Goal: Task Accomplishment & Management: Manage account settings

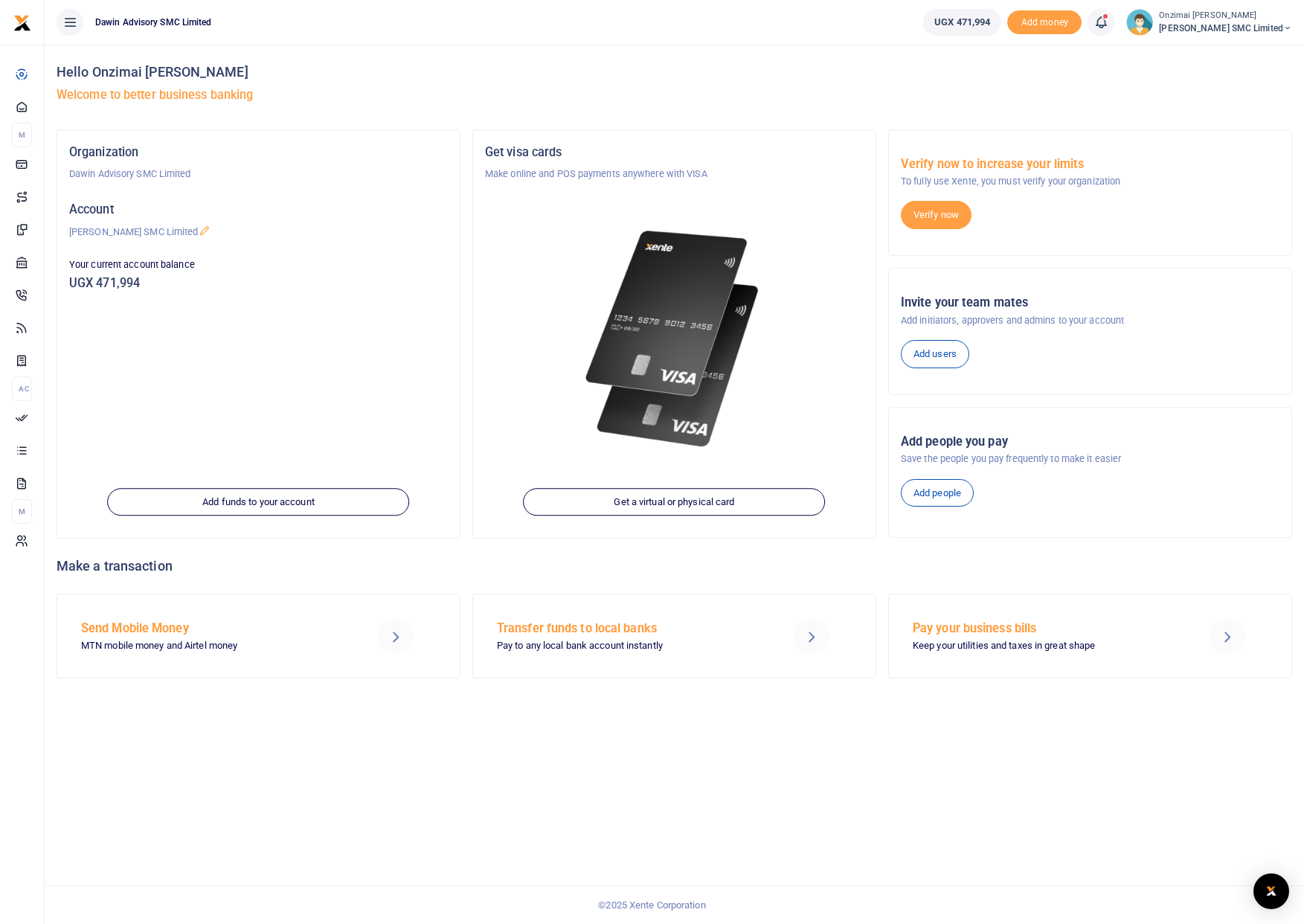
click at [1102, 22] on icon at bounding box center [1101, 22] width 15 height 17
click at [967, 119] on div "Transactions to act upon You have 3 awaiting for your to act on" at bounding box center [995, 105] width 213 height 35
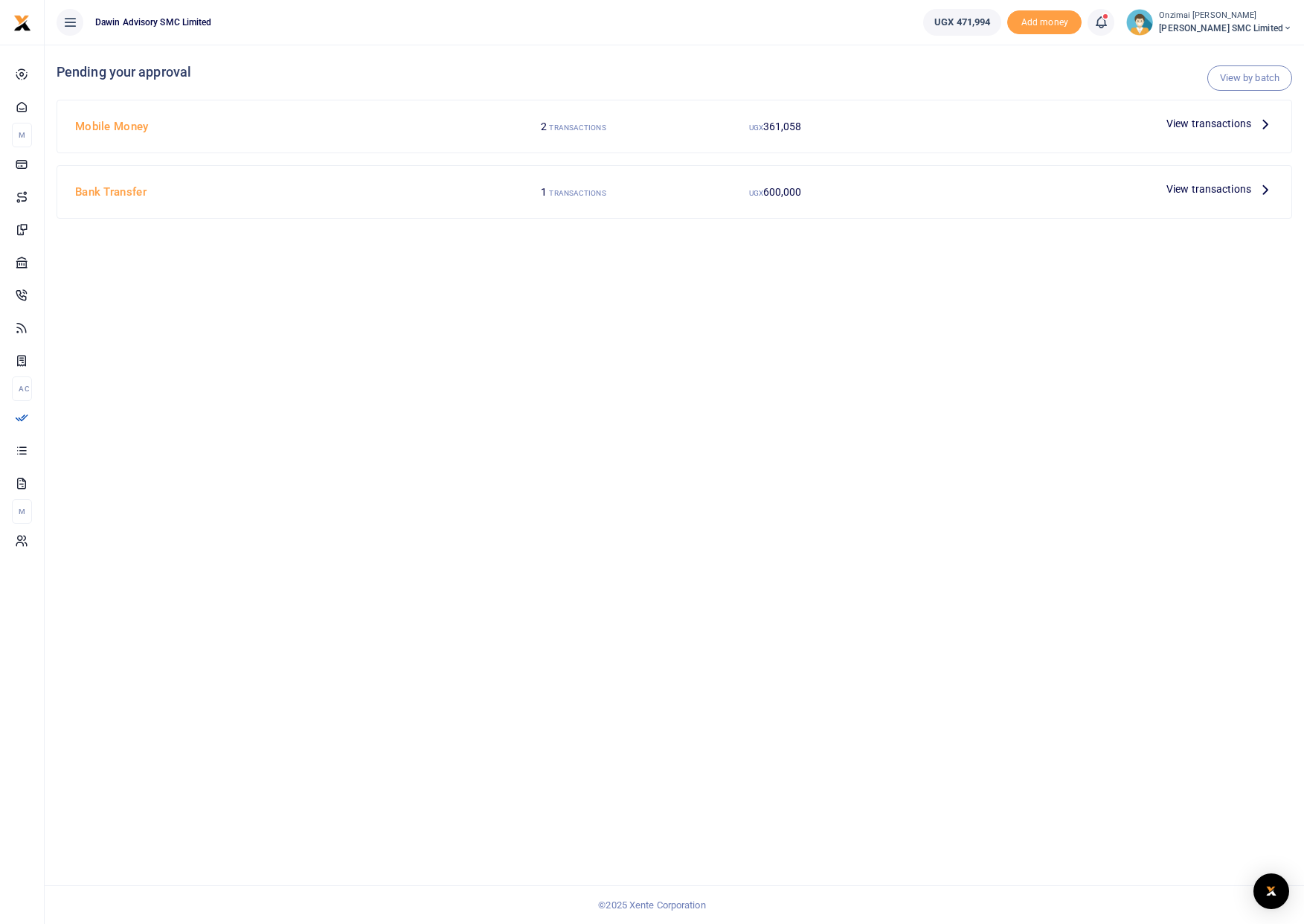
click at [1167, 129] on div at bounding box center [652, 462] width 1304 height 924
click at [1178, 126] on span "View transactions" at bounding box center [1209, 123] width 85 height 17
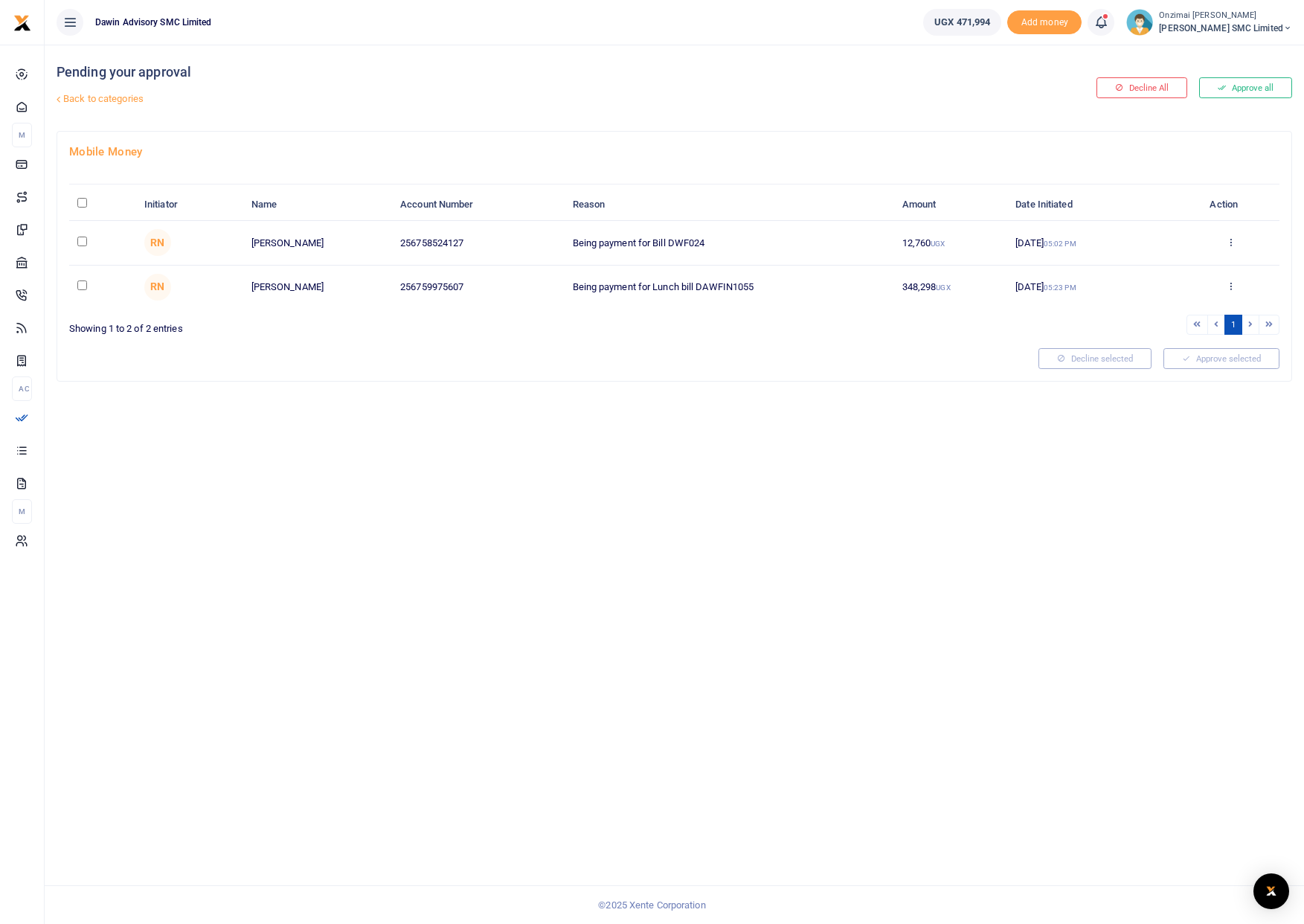
click at [80, 242] on input "checkbox" at bounding box center [82, 241] width 9 height 9
checkbox input "true"
click at [1213, 356] on button "Approve selected (1)" at bounding box center [1216, 358] width 126 height 20
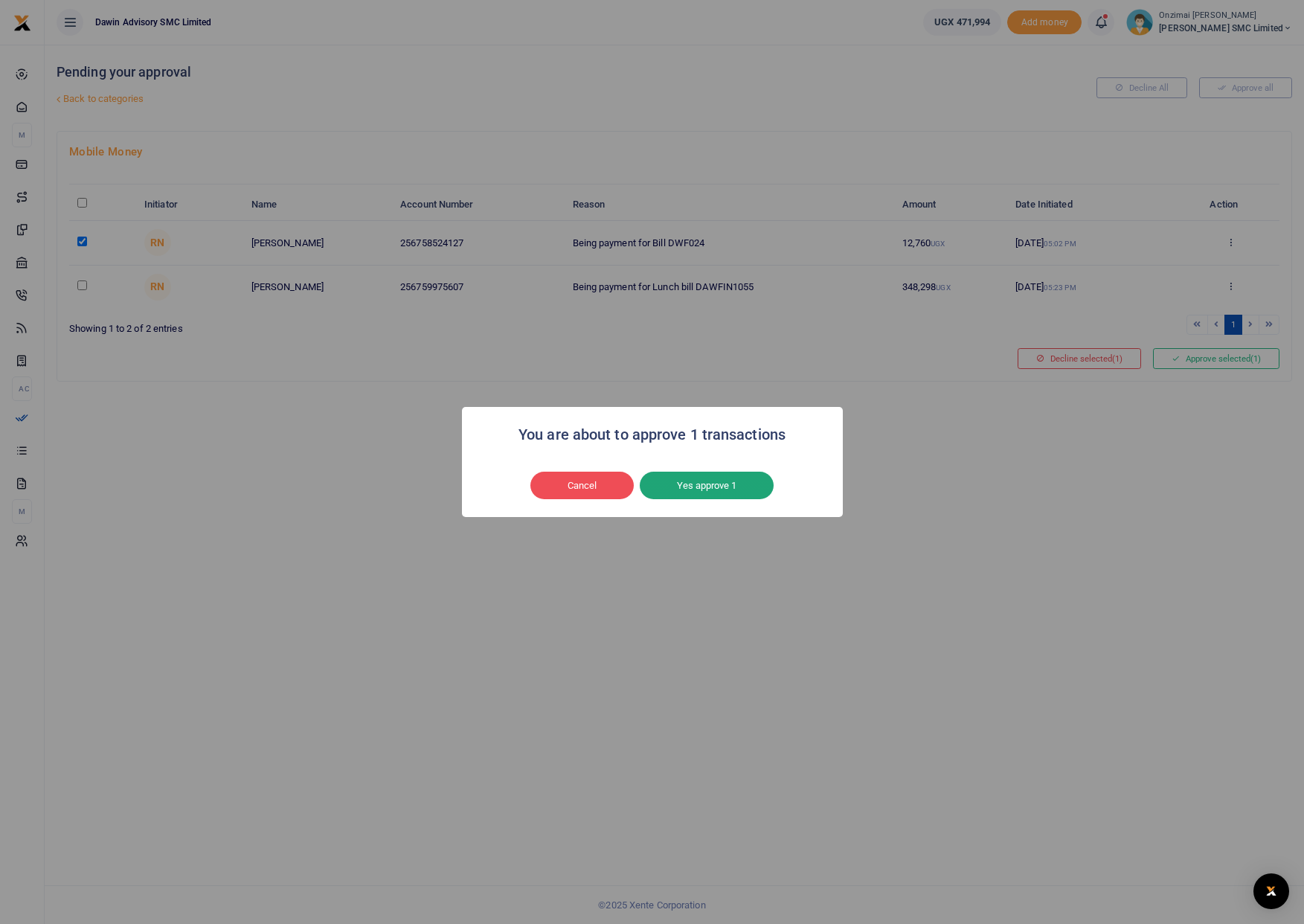
click at [717, 488] on button "Yes approve 1" at bounding box center [706, 486] width 134 height 28
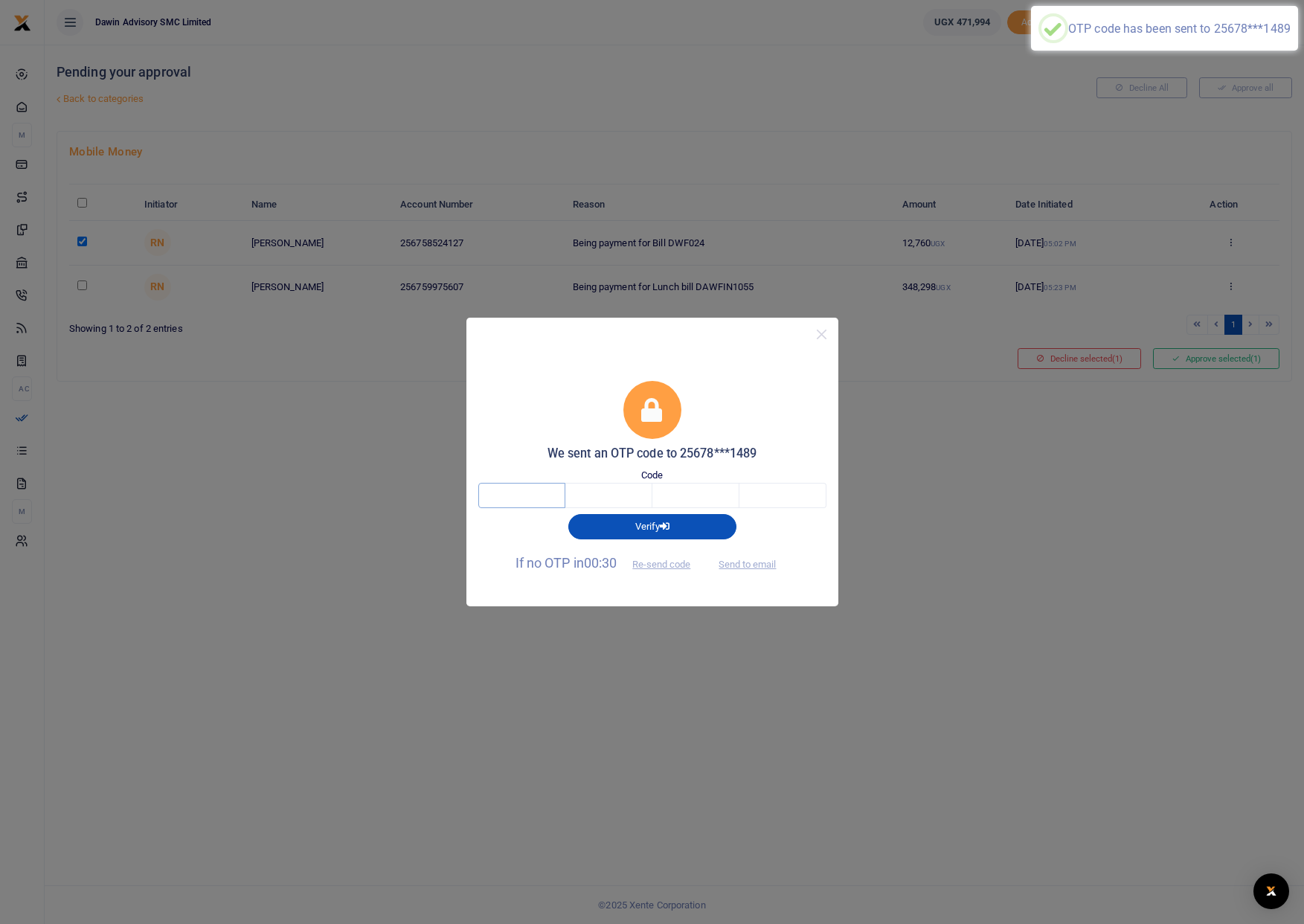
drag, startPoint x: 515, startPoint y: 494, endPoint x: 512, endPoint y: 486, distance: 8.5
click at [515, 493] on input "text" at bounding box center [522, 495] width 87 height 25
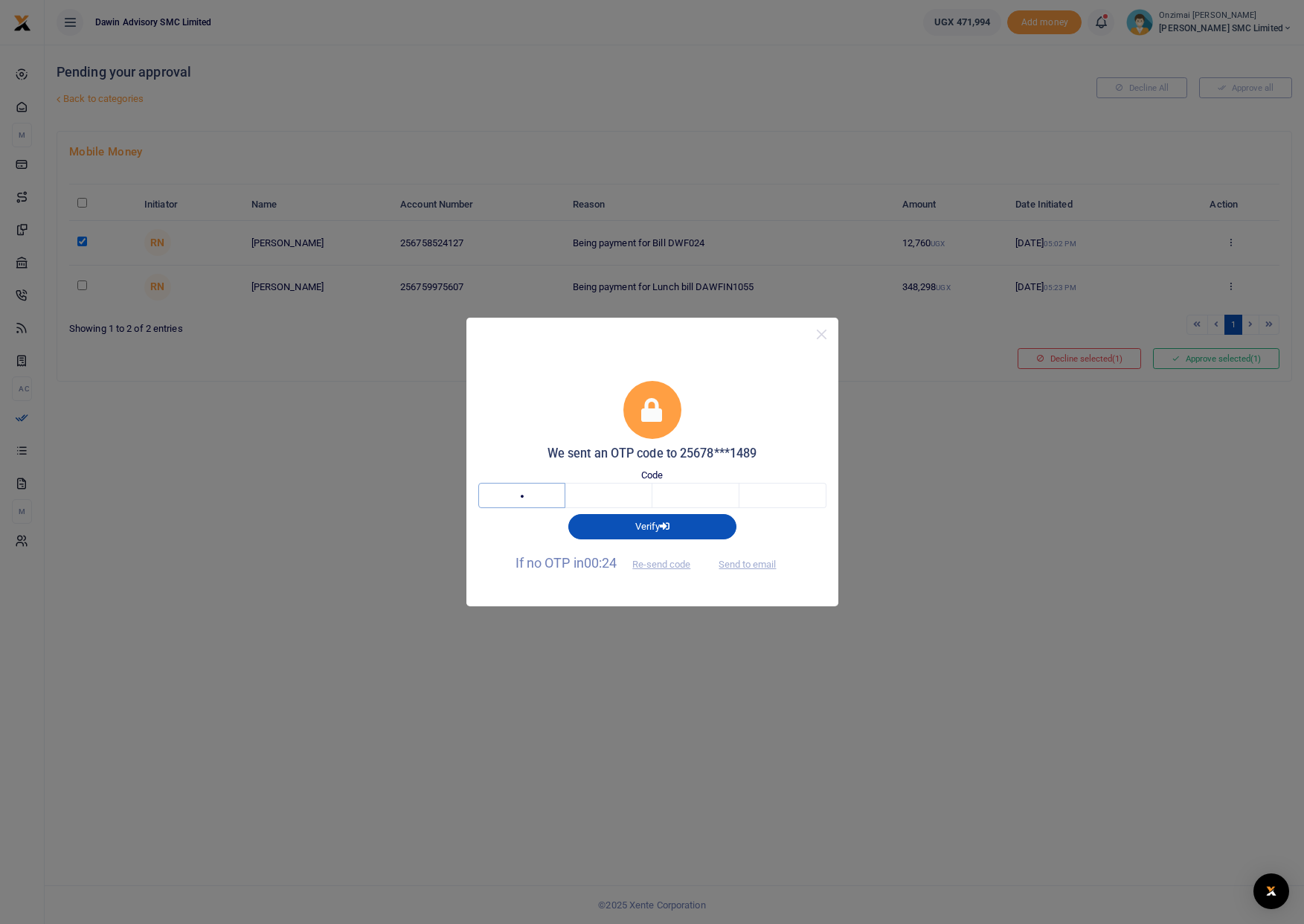
type input "9"
type input "3"
type input "4"
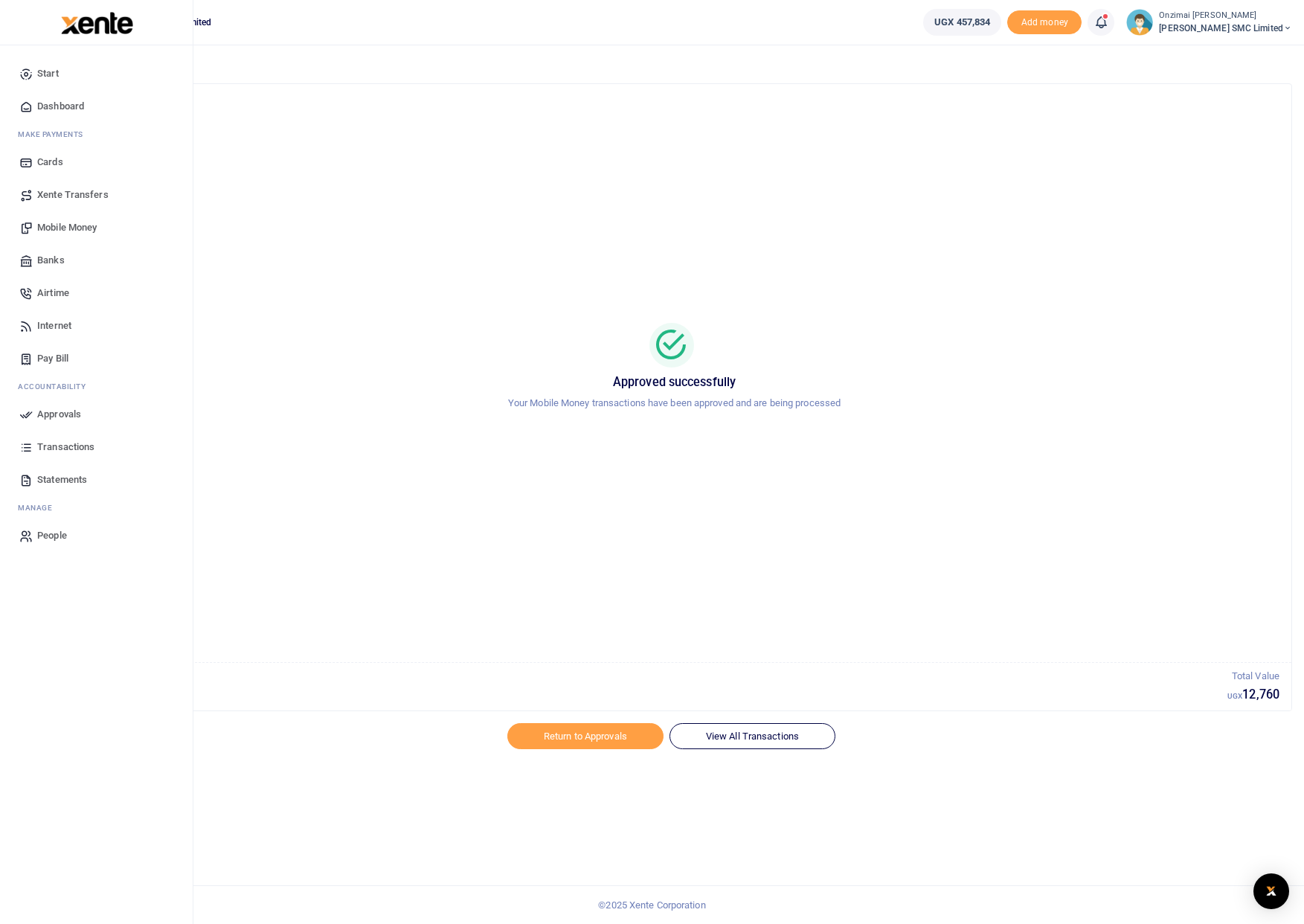
click at [59, 109] on span "Dashboard" at bounding box center [60, 106] width 47 height 15
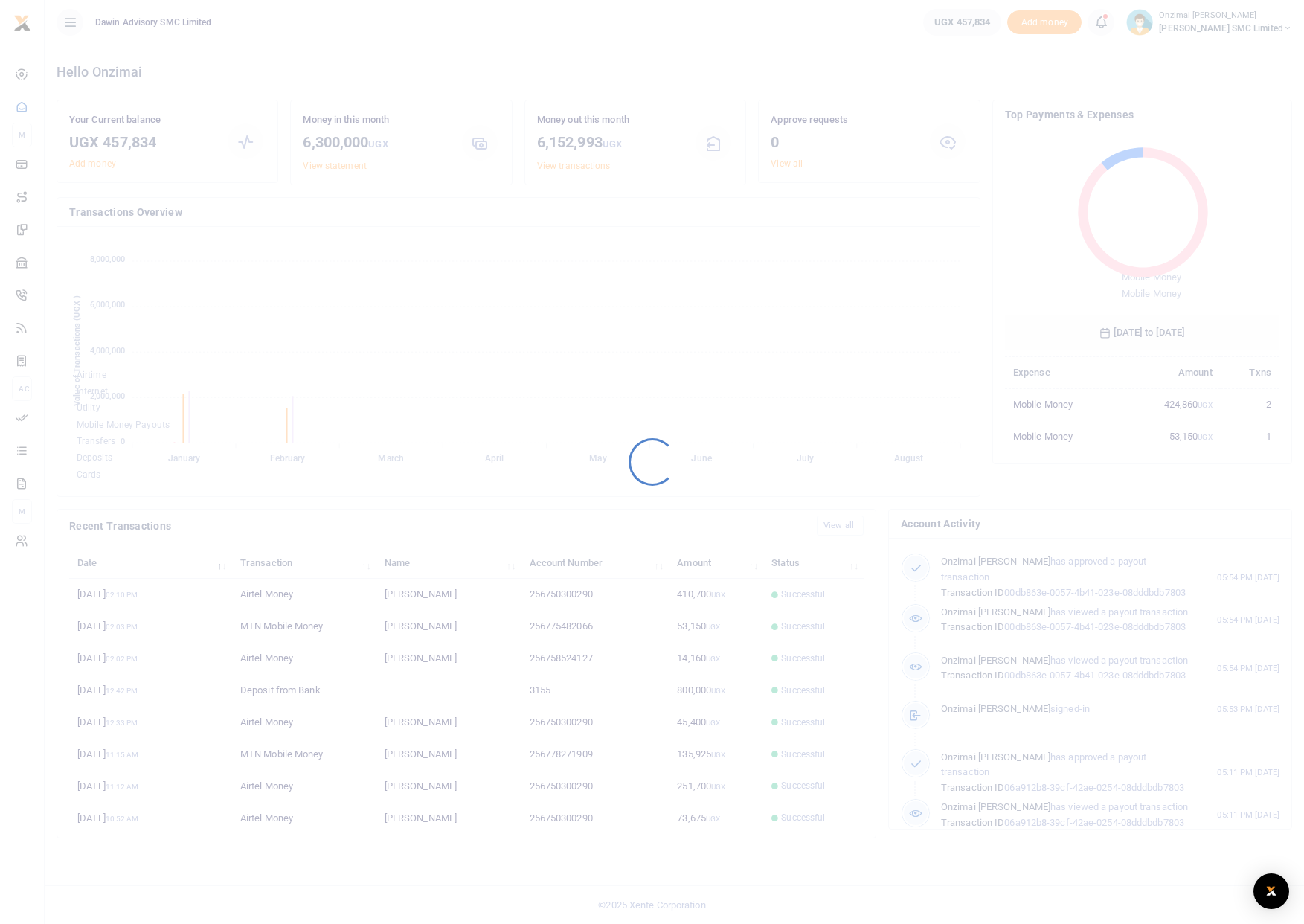
scroll to position [198, 264]
